Goal: Book appointment/travel/reservation

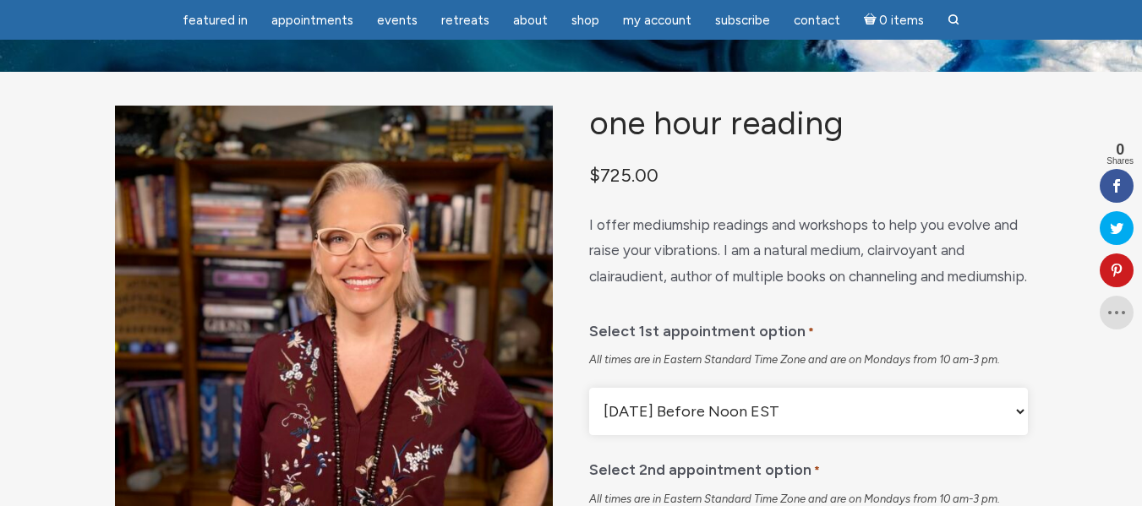
scroll to position [68, 0]
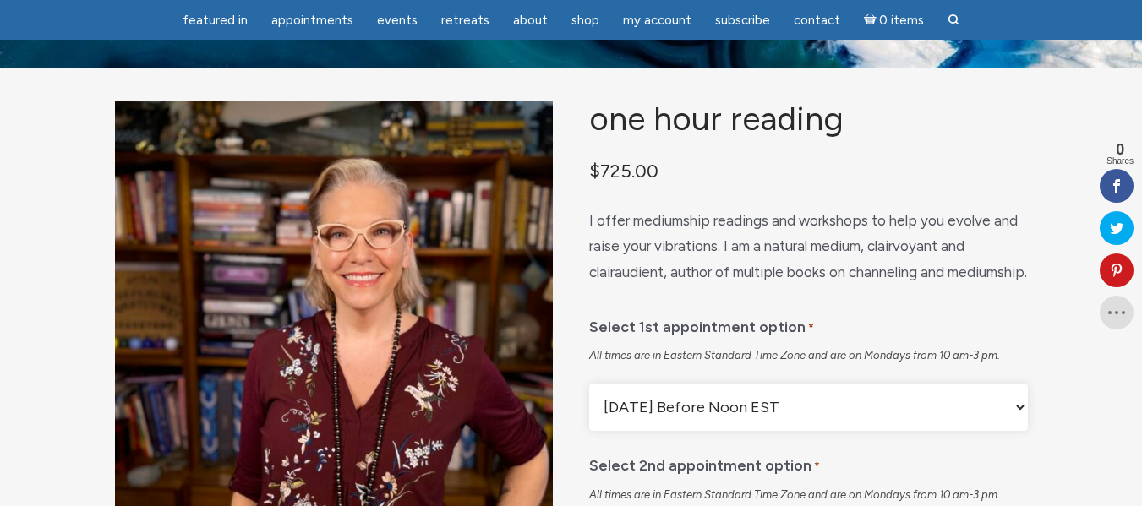
click at [622, 286] on p "I offer mediumship readings and workshops to help you evolve and raise your vib…" at bounding box center [808, 247] width 438 height 78
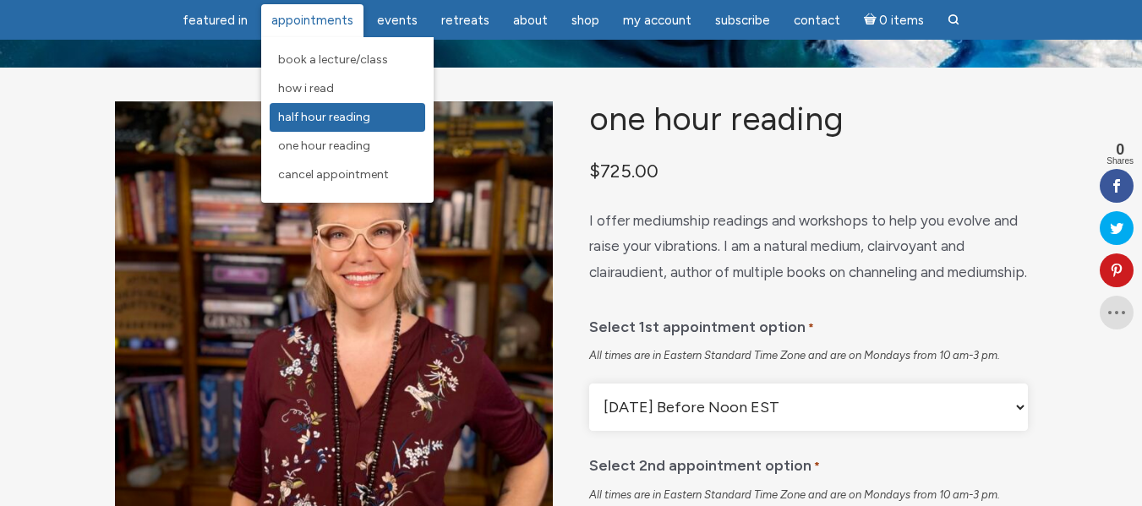
click at [338, 115] on span "Half Hour Reading" at bounding box center [324, 117] width 92 height 14
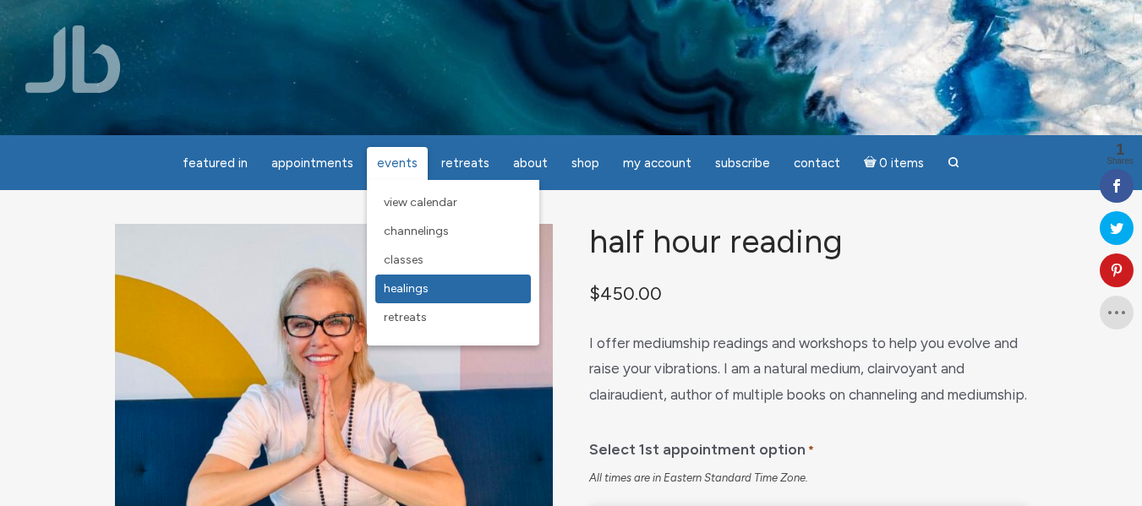
click at [406, 281] on link "Healings" at bounding box center [453, 289] width 156 height 29
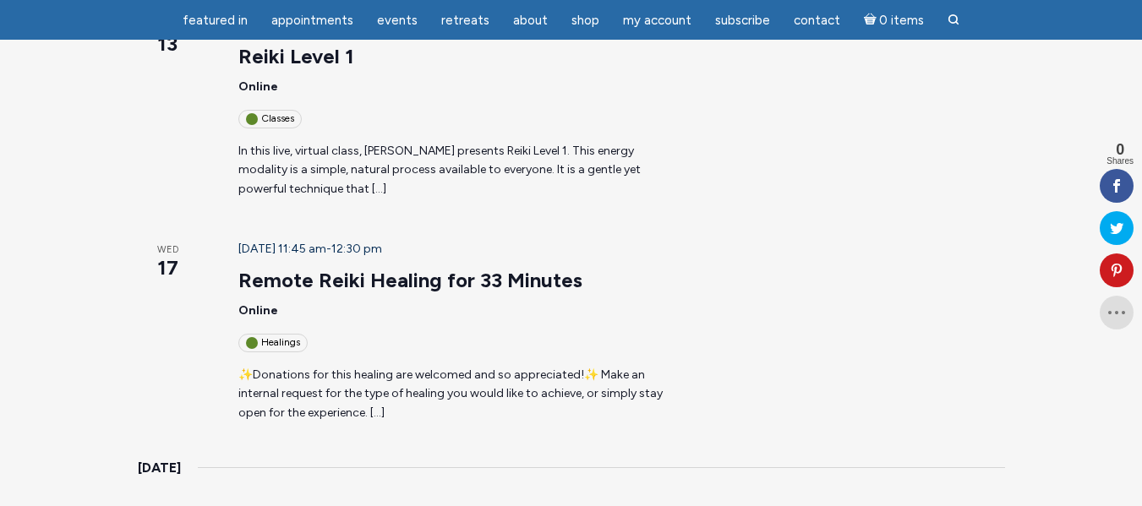
scroll to position [609, 0]
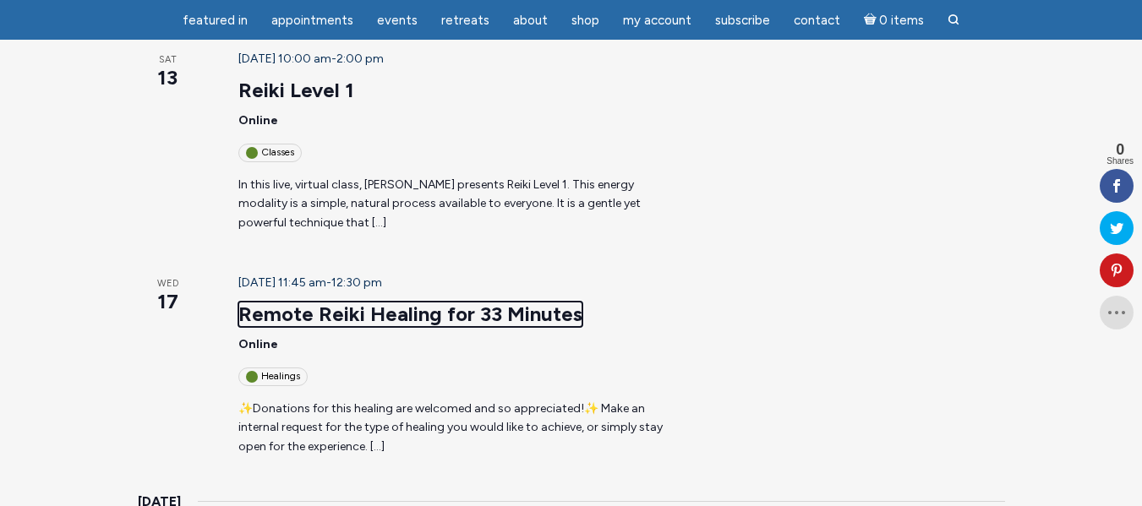
click at [410, 302] on link "Remote Reiki Healing for 33 Minutes" at bounding box center [410, 314] width 344 height 25
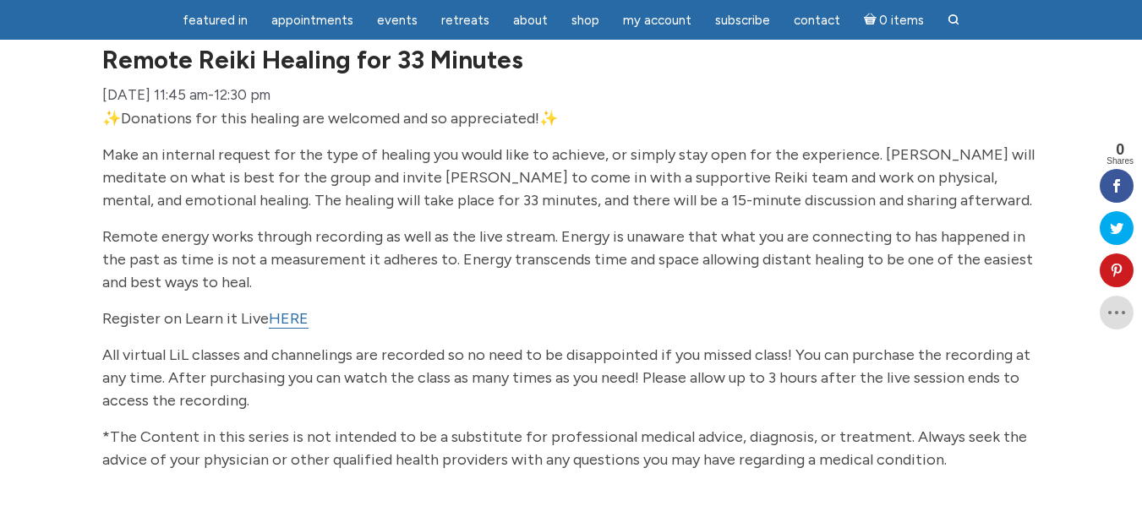
scroll to position [237, 0]
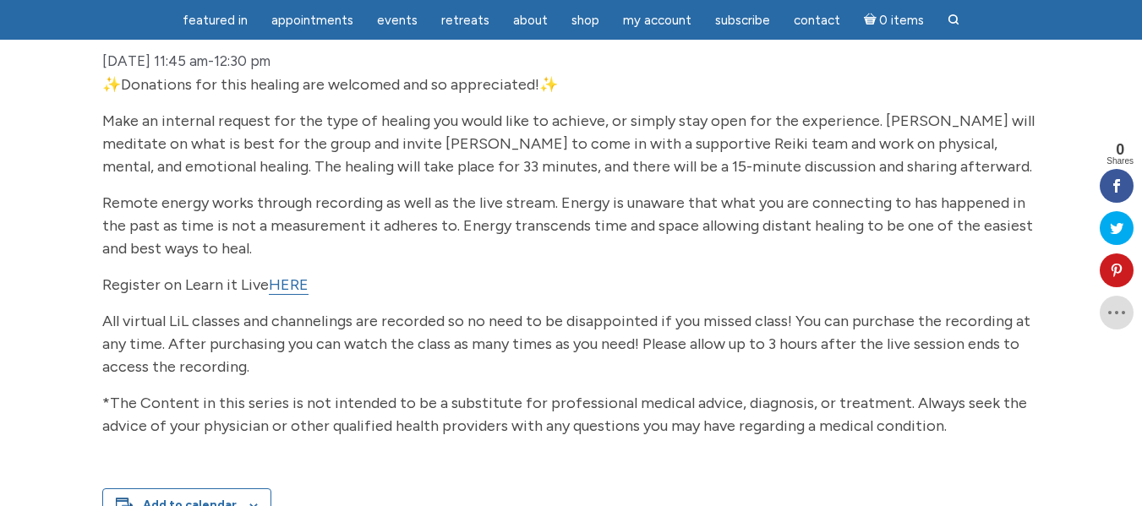
click at [827, 437] on p "*The Content in this series is not intended to be a substitute for professional…" at bounding box center [571, 415] width 938 height 46
click at [298, 295] on link "HERE" at bounding box center [289, 285] width 40 height 19
